Goal: Task Accomplishment & Management: Use online tool/utility

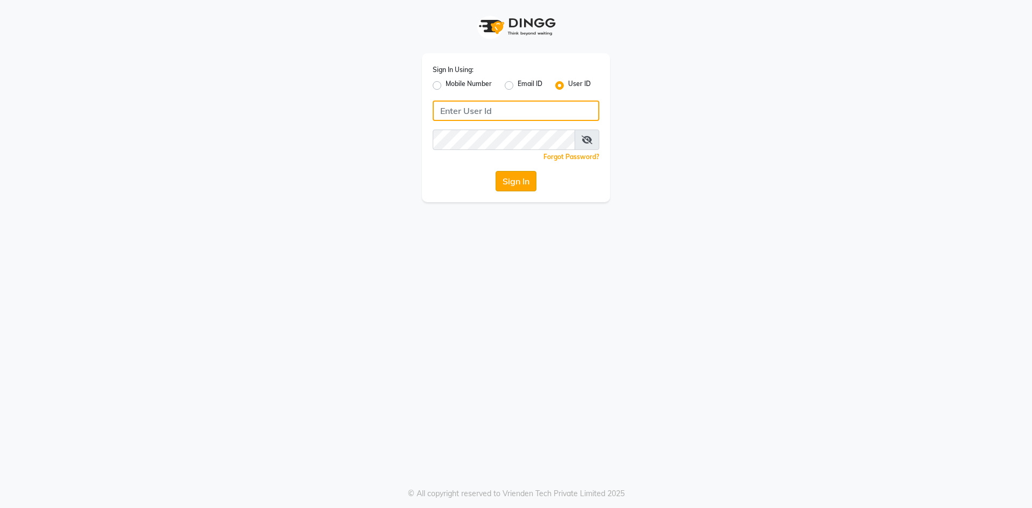
type input "e3202-14"
click at [515, 178] on button "Sign In" at bounding box center [515, 181] width 41 height 20
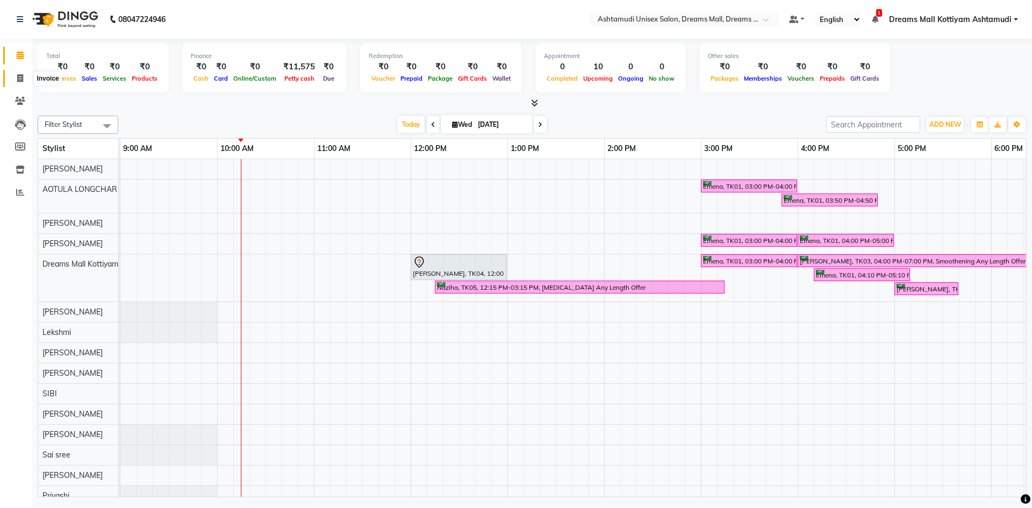
click at [16, 78] on span at bounding box center [20, 79] width 19 height 12
select select "7264"
select select "service"
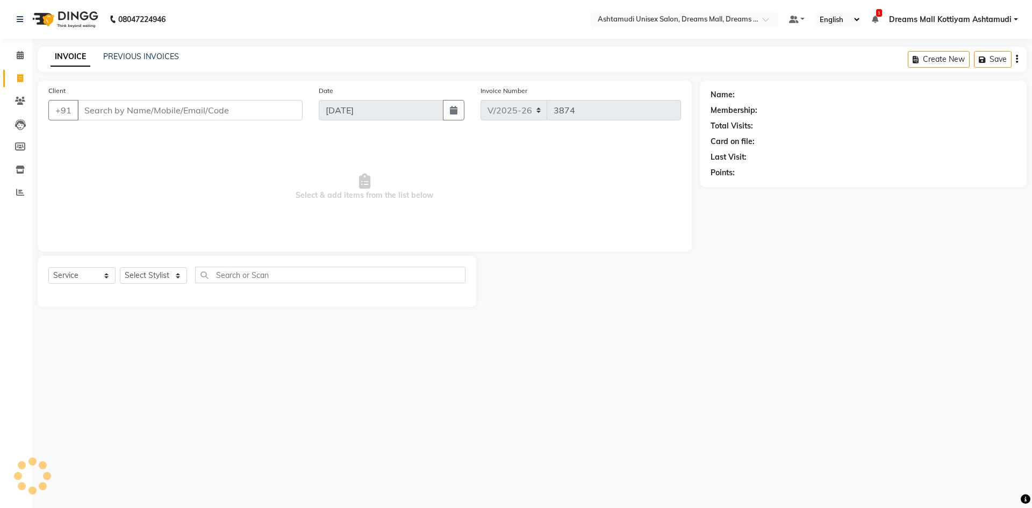
click at [17, 78] on icon at bounding box center [20, 78] width 6 height 8
select select "service"
click at [137, 279] on select "Select Stylist" at bounding box center [153, 275] width 67 height 17
type input "3874"
select select "7264"
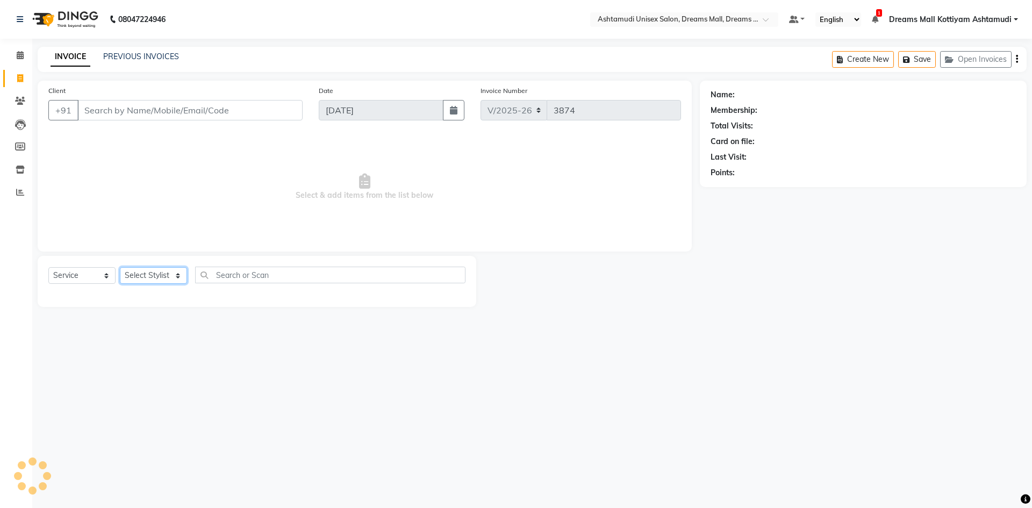
click at [164, 276] on select "Select Stylist" at bounding box center [153, 275] width 67 height 17
select select "62100"
click at [120, 267] on select "Select Stylist [PERSON_NAME] AOTULA LONGCHAR [PERSON_NAME] BIKI SARKI [PERSON_N…" at bounding box center [161, 275] width 83 height 17
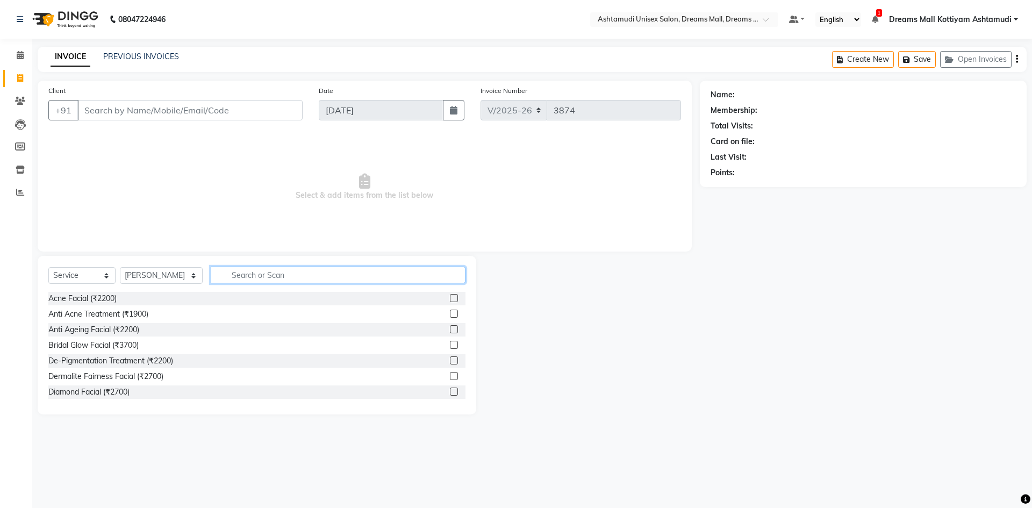
click at [287, 275] on input "text" at bounding box center [338, 275] width 255 height 17
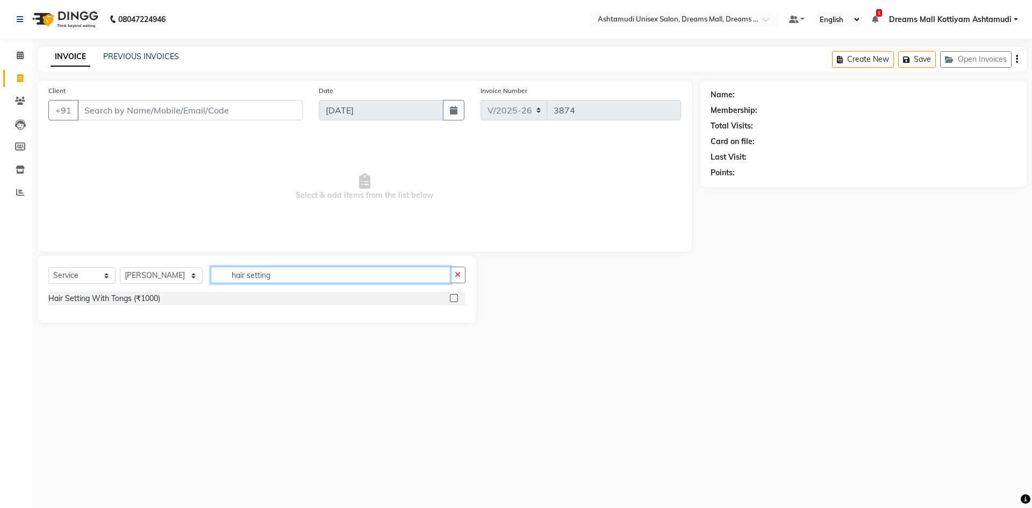
type input "hair setting"
click at [456, 299] on label at bounding box center [454, 298] width 8 height 8
click at [456, 299] on input "checkbox" at bounding box center [453, 298] width 7 height 7
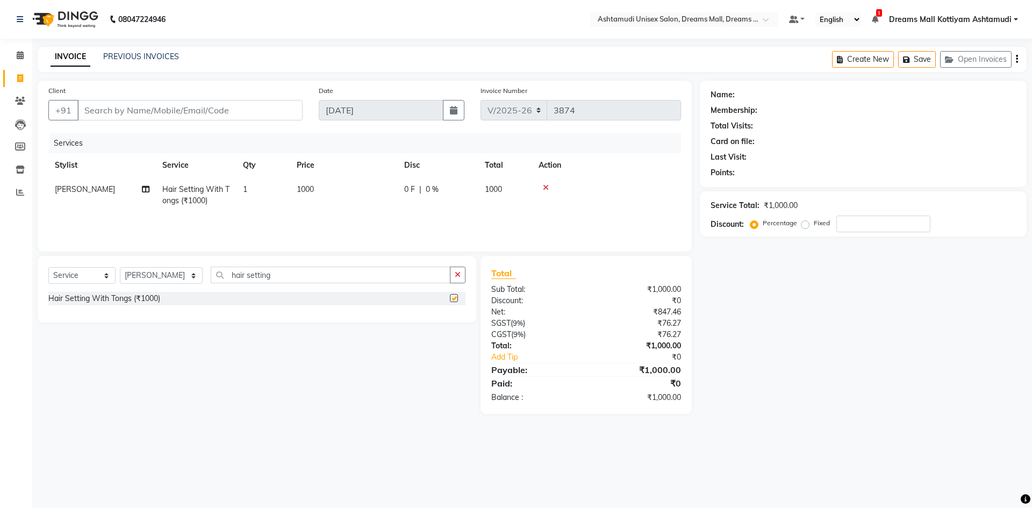
checkbox input "false"
click at [277, 195] on td "1" at bounding box center [263, 194] width 54 height 35
select select "62100"
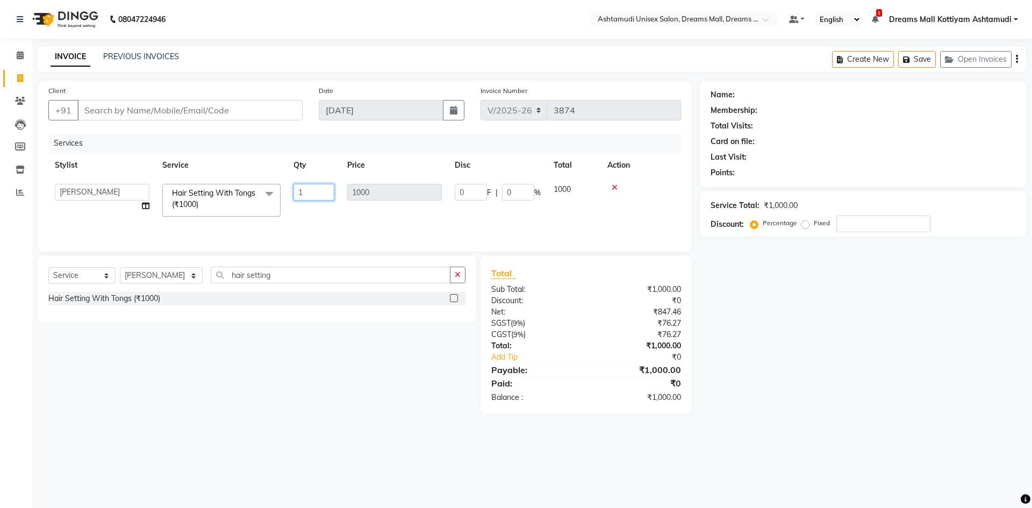
click at [312, 188] on input "1" at bounding box center [313, 192] width 41 height 17
type input "2"
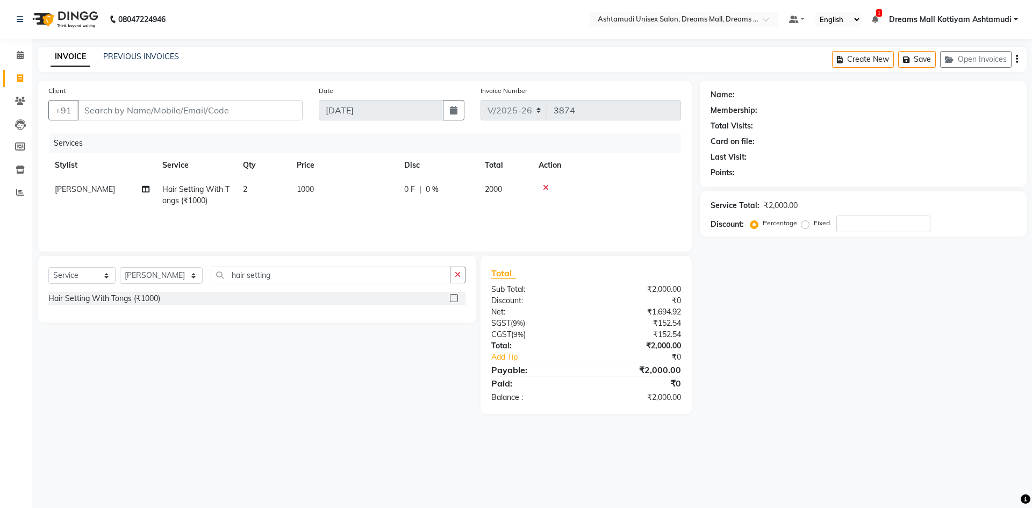
click at [314, 221] on div "Services Stylist Service Qty Price Disc Total Action [PERSON_NAME] Hair Setting…" at bounding box center [364, 186] width 632 height 107
click at [158, 282] on select "Select Stylist [PERSON_NAME] AOTULA LONGCHAR [PERSON_NAME] BIKI SARKI [PERSON_N…" at bounding box center [161, 275] width 83 height 17
select select "72578"
click at [120, 267] on select "Select Stylist [PERSON_NAME] AOTULA LONGCHAR [PERSON_NAME] BIKI SARKI [PERSON_N…" at bounding box center [161, 275] width 83 height 17
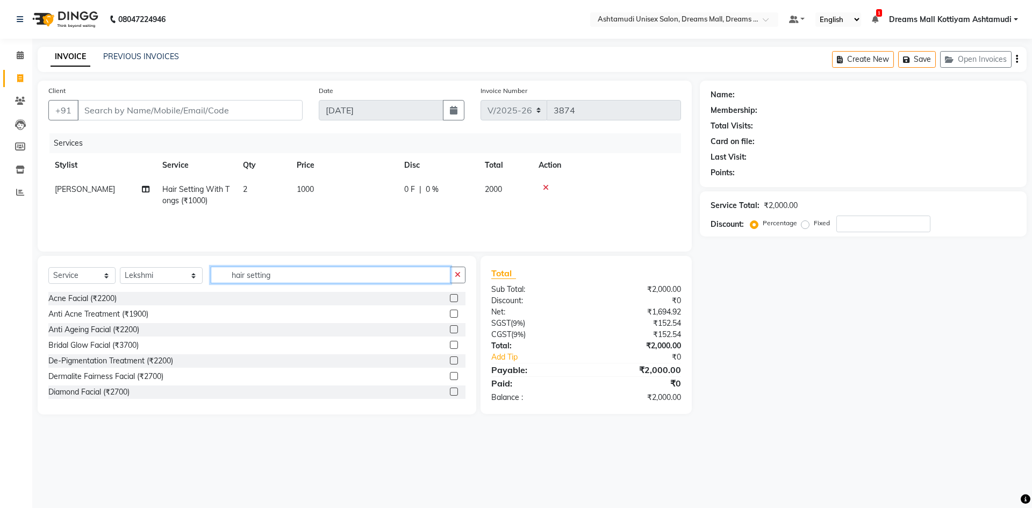
click at [300, 279] on input "hair setting" at bounding box center [331, 275] width 240 height 17
type input "h"
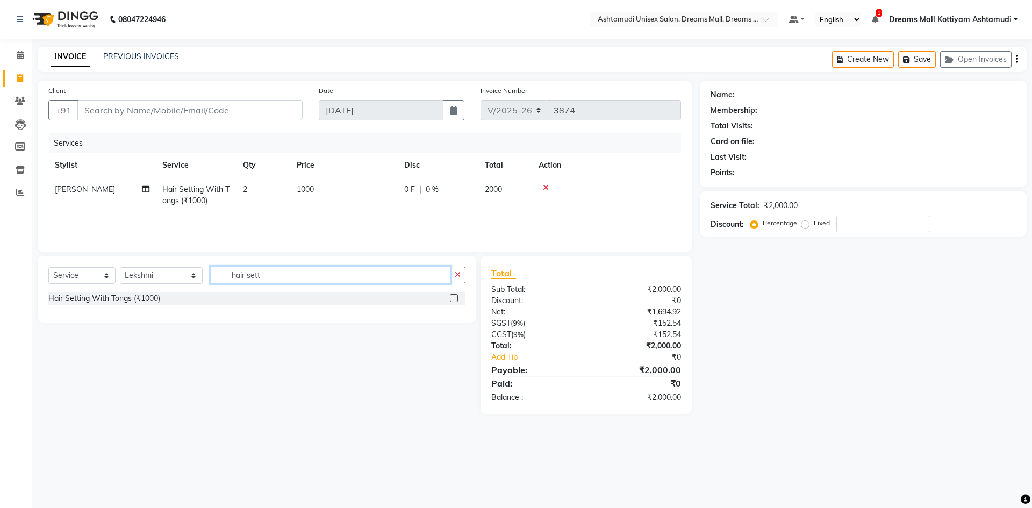
type input "hair sett"
click at [454, 301] on label at bounding box center [454, 298] width 8 height 8
click at [454, 301] on input "checkbox" at bounding box center [453, 298] width 7 height 7
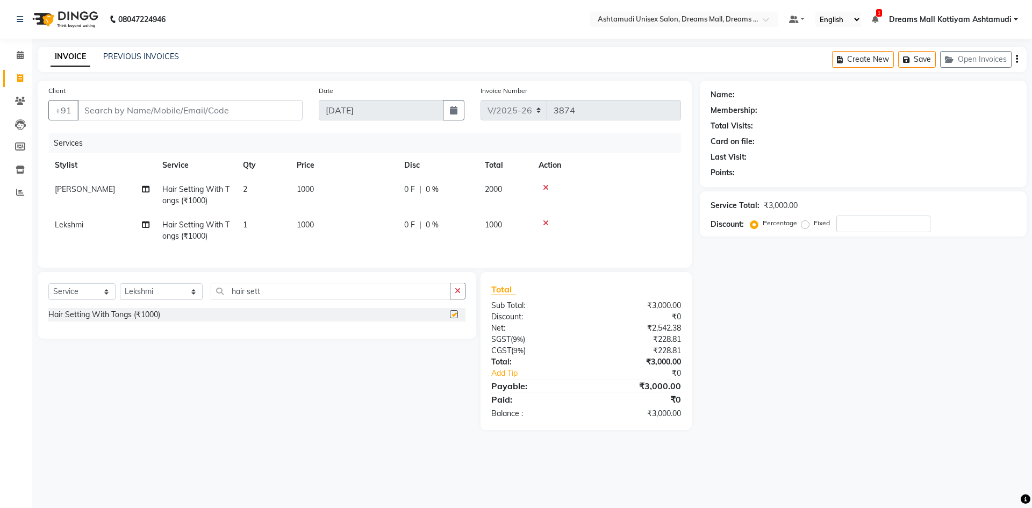
checkbox input "false"
click at [179, 110] on input "Client" at bounding box center [189, 110] width 225 height 20
type input "7"
type input "0"
type input "7306899781"
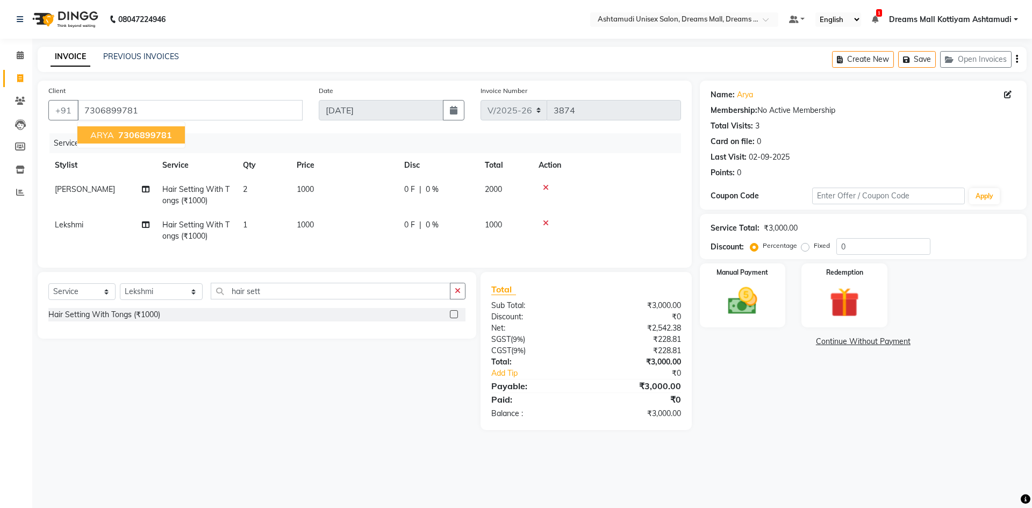
click at [148, 134] on span "7306899781" at bounding box center [145, 135] width 54 height 11
click at [753, 314] on img at bounding box center [742, 300] width 50 height 35
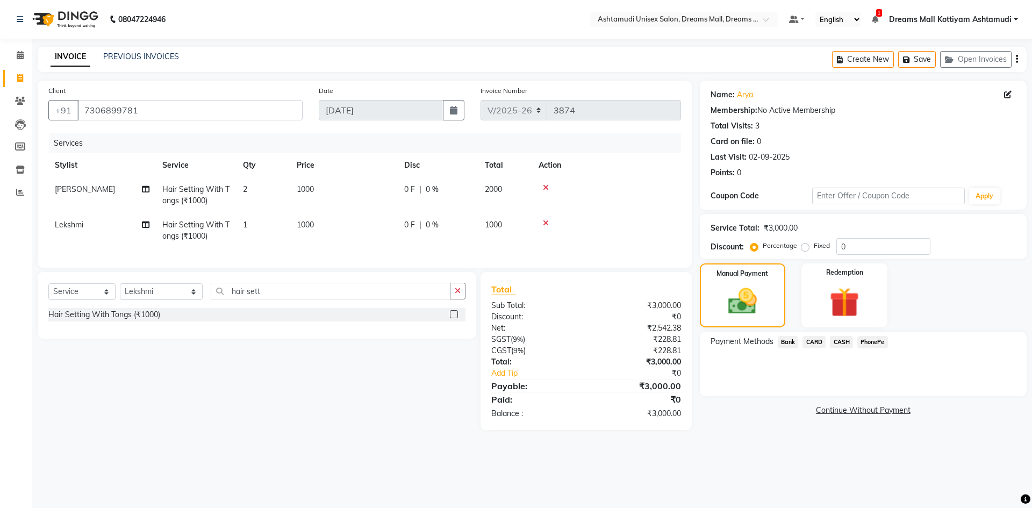
click at [870, 341] on span "PhonePe" at bounding box center [872, 342] width 31 height 12
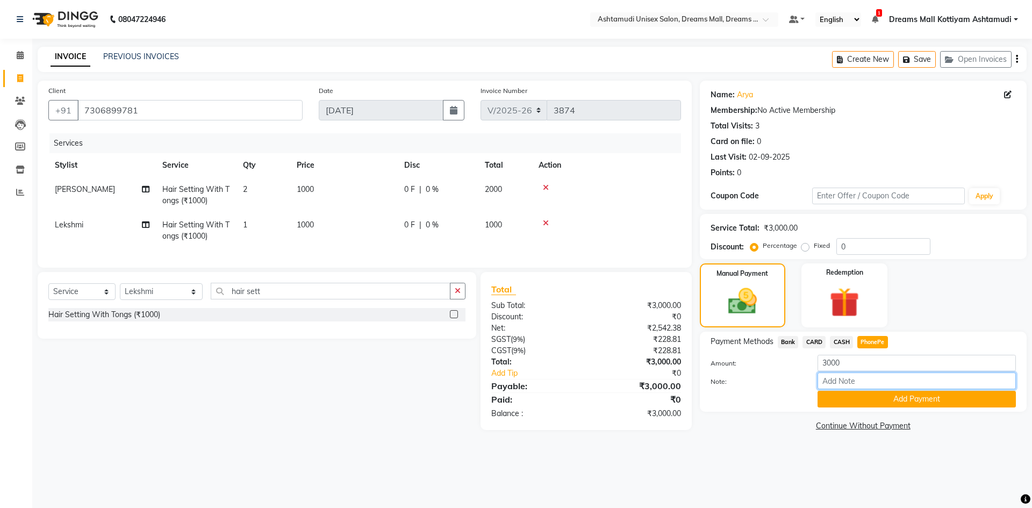
click at [860, 387] on input "Note:" at bounding box center [916, 380] width 198 height 17
type input "[PERSON_NAME]"
click at [866, 398] on button "Add Payment" at bounding box center [916, 399] width 198 height 17
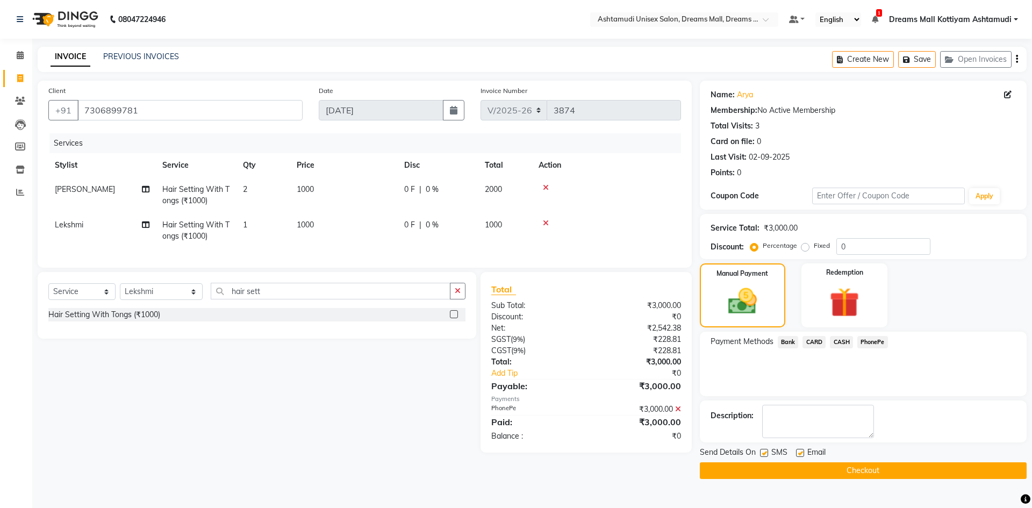
click at [814, 469] on button "Checkout" at bounding box center [863, 470] width 327 height 17
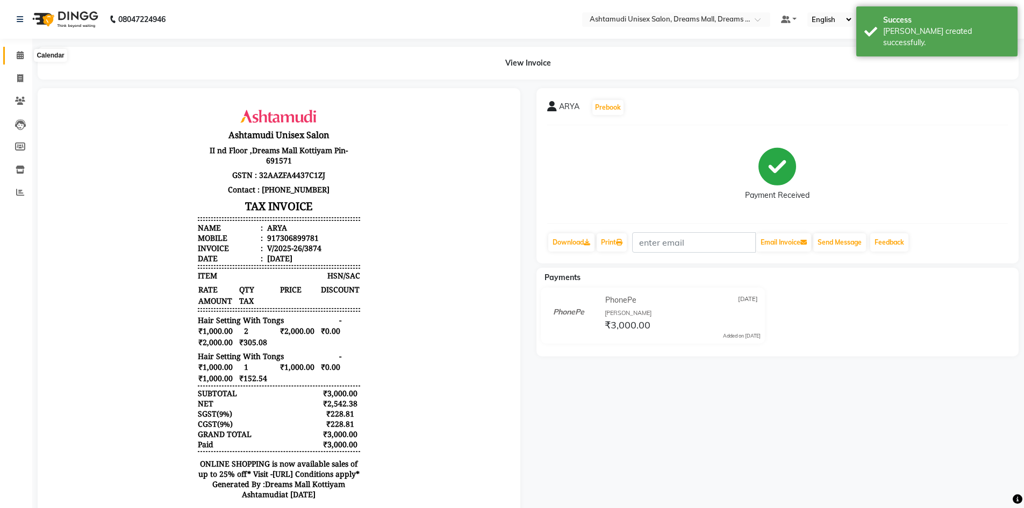
click at [19, 55] on icon at bounding box center [20, 55] width 7 height 8
